Goal: Navigation & Orientation: Find specific page/section

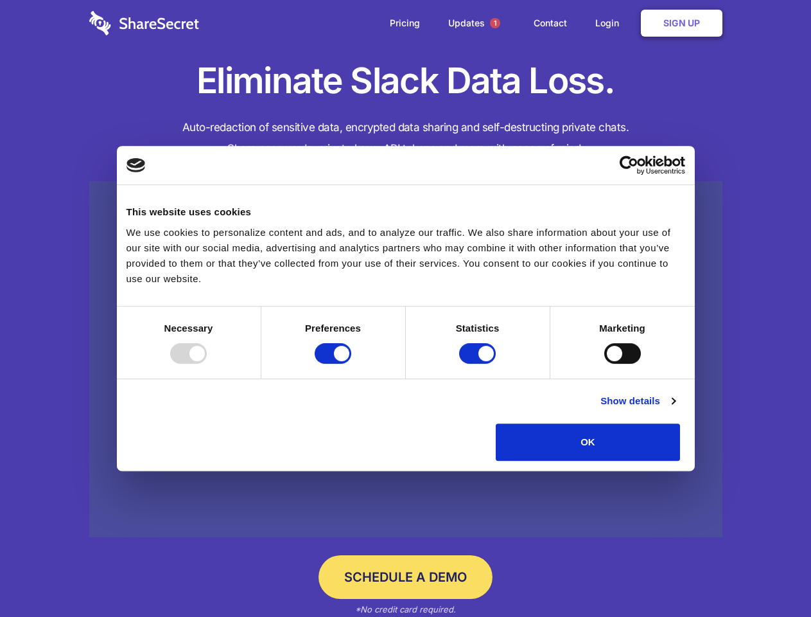
click at [207, 364] on div at bounding box center [188, 353] width 37 height 21
click at [351, 364] on input "Preferences" at bounding box center [333, 353] width 37 height 21
checkbox input "false"
click at [479, 364] on input "Statistics" at bounding box center [477, 353] width 37 height 21
checkbox input "false"
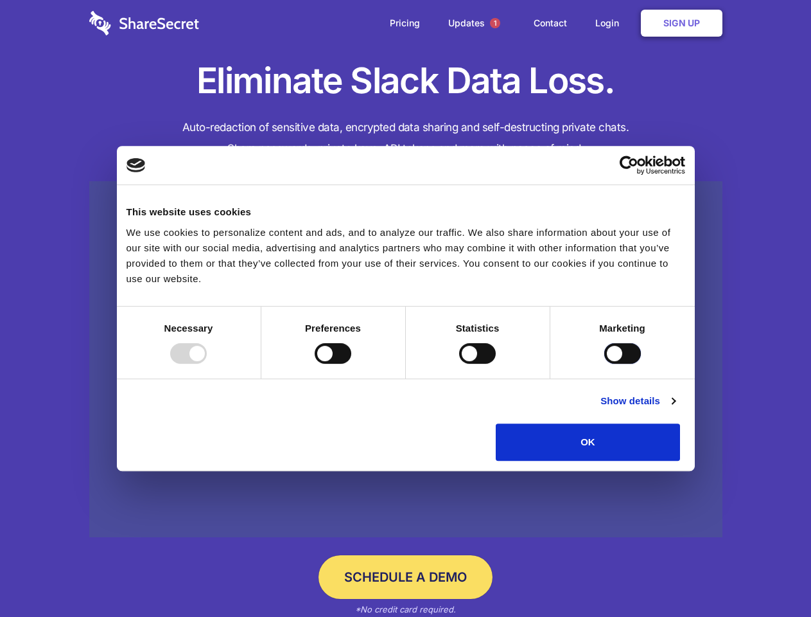
click at [604, 364] on input "Marketing" at bounding box center [622, 353] width 37 height 21
checkbox input "true"
click at [675, 409] on link "Show details" at bounding box center [638, 400] width 75 height 15
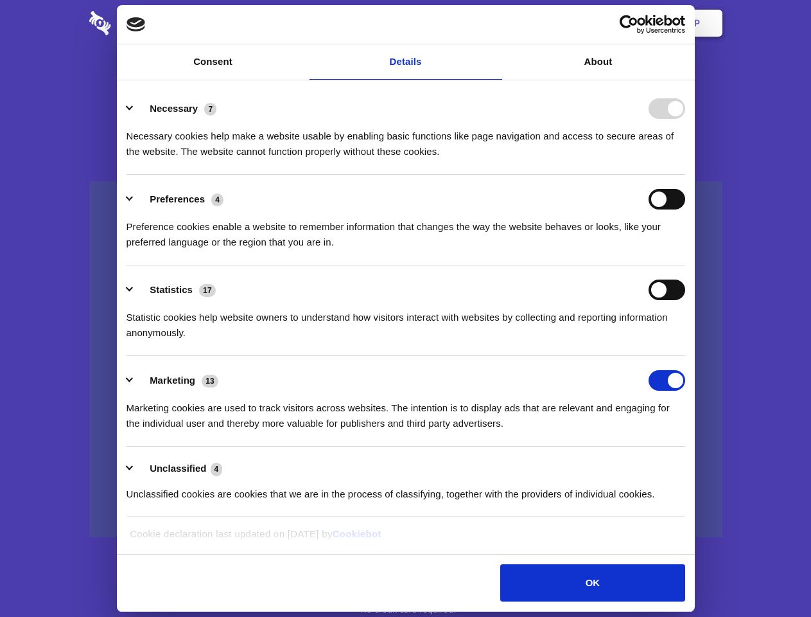
click at [685, 175] on li "Necessary 7 Necessary cookies help make a website usable by enabling basic func…" at bounding box center [406, 129] width 559 height 91
click at [495, 23] on span "1" at bounding box center [495, 23] width 10 height 10
